Goal: Information Seeking & Learning: Learn about a topic

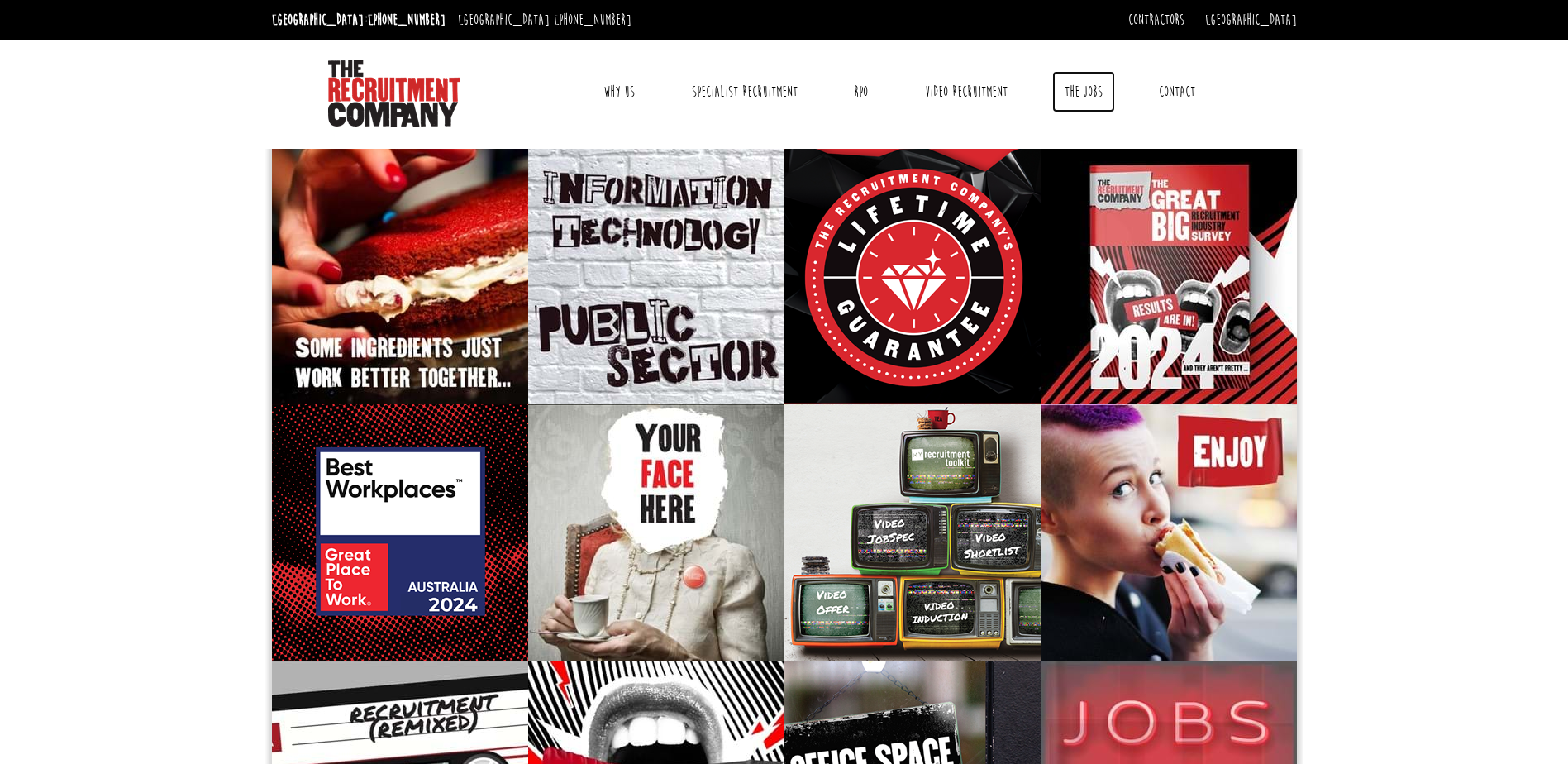
click at [1079, 89] on link "The Jobs" at bounding box center [1083, 91] width 63 height 41
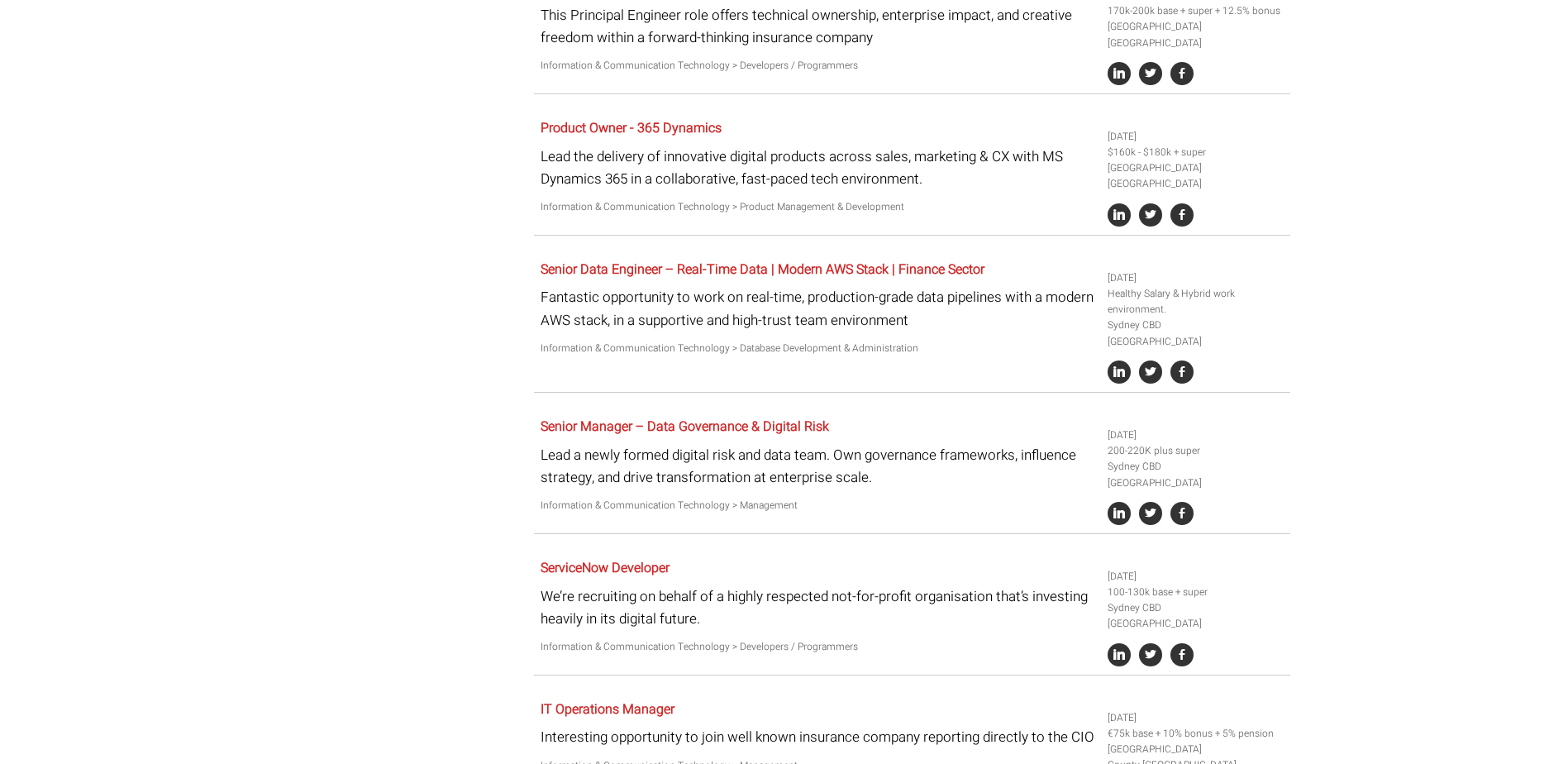
scroll to position [1653, 0]
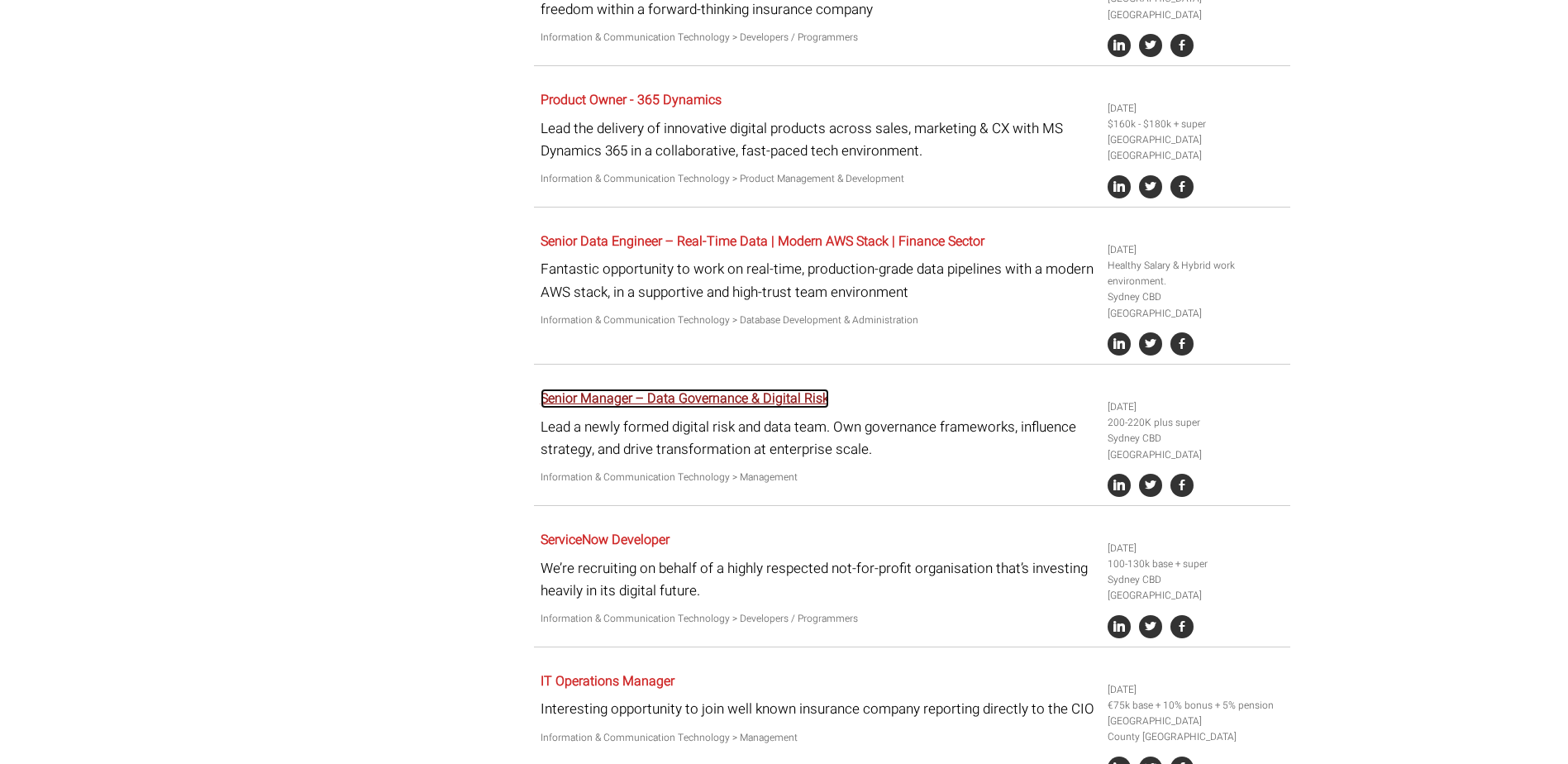
click at [713, 389] on link "Senior Manager – Data Governance & Digital Risk" at bounding box center [685, 398] width 289 height 20
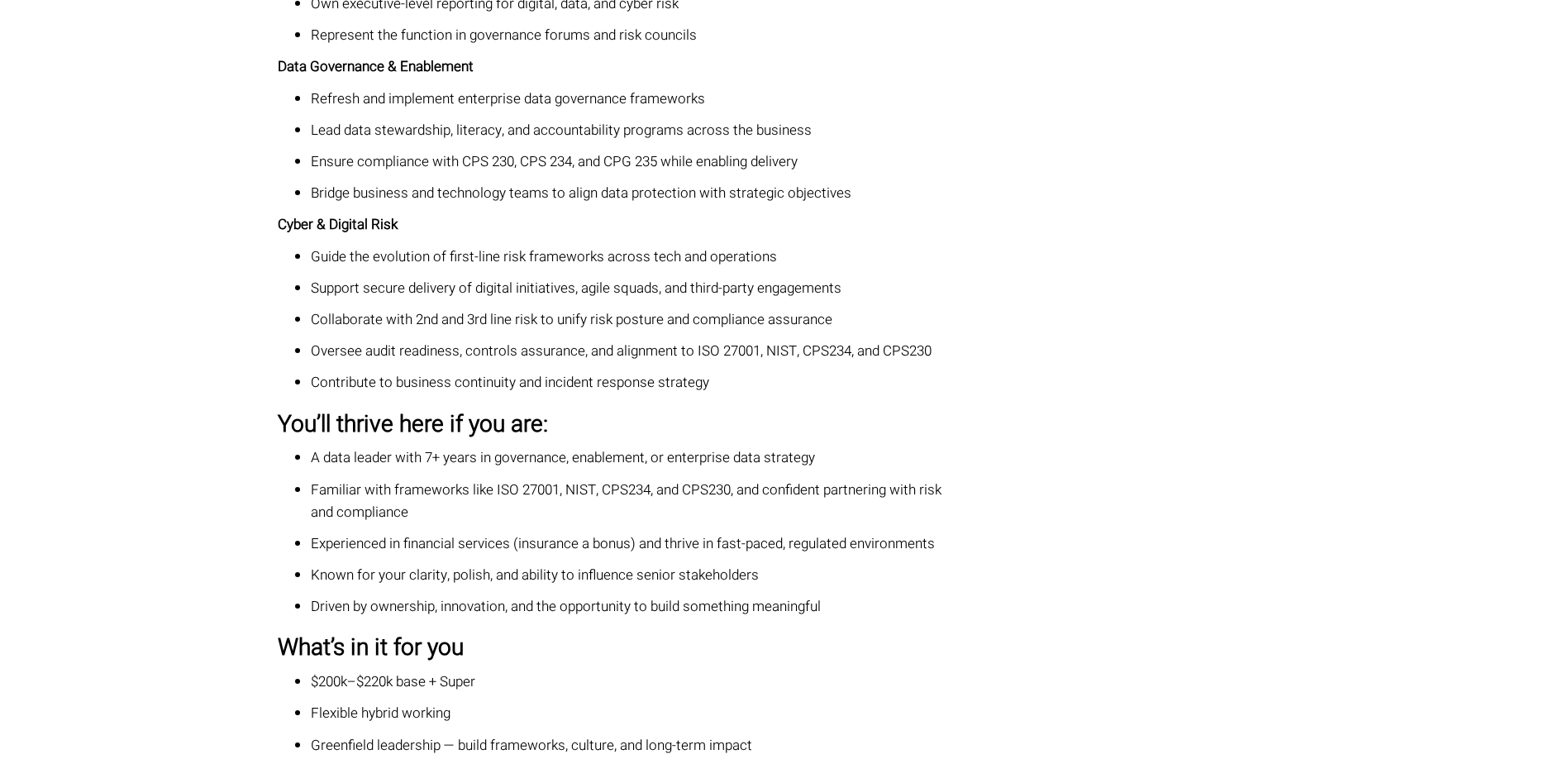
scroll to position [992, 0]
